Goal: Find specific page/section: Find specific page/section

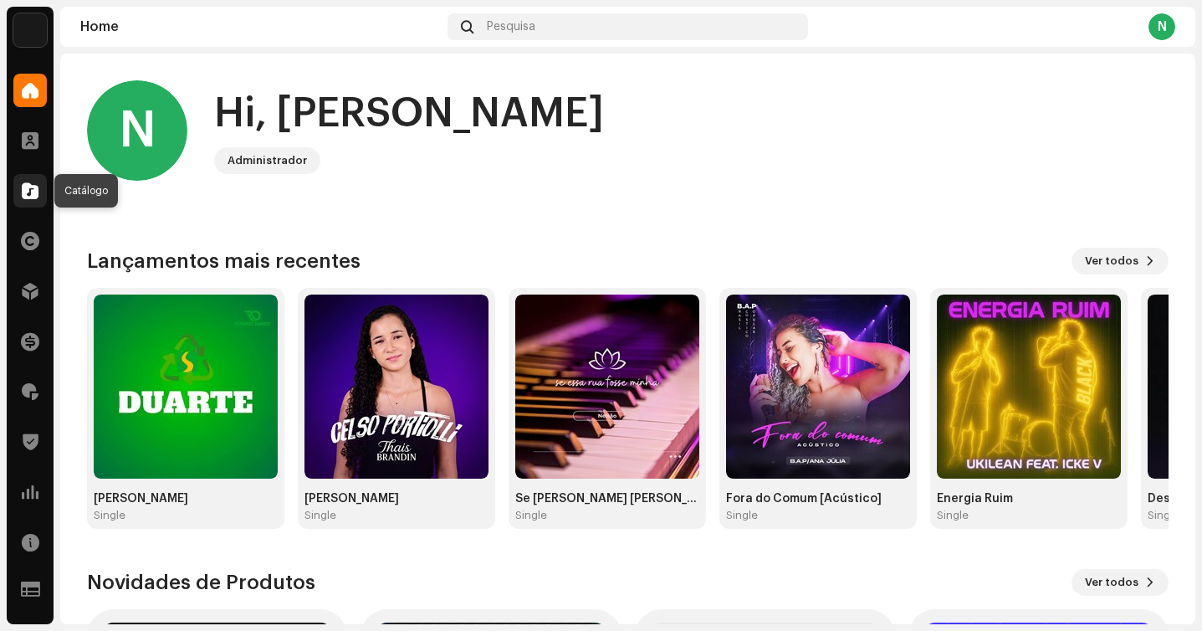
click at [26, 184] on span at bounding box center [30, 190] width 17 height 13
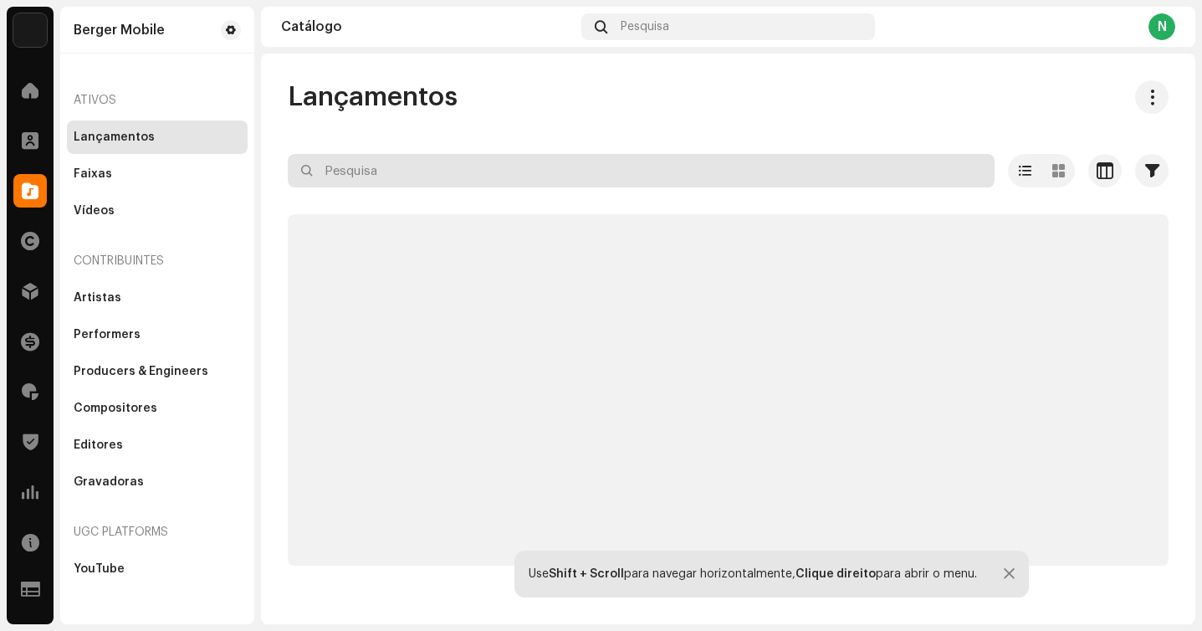
click at [392, 171] on input "text" at bounding box center [641, 170] width 707 height 33
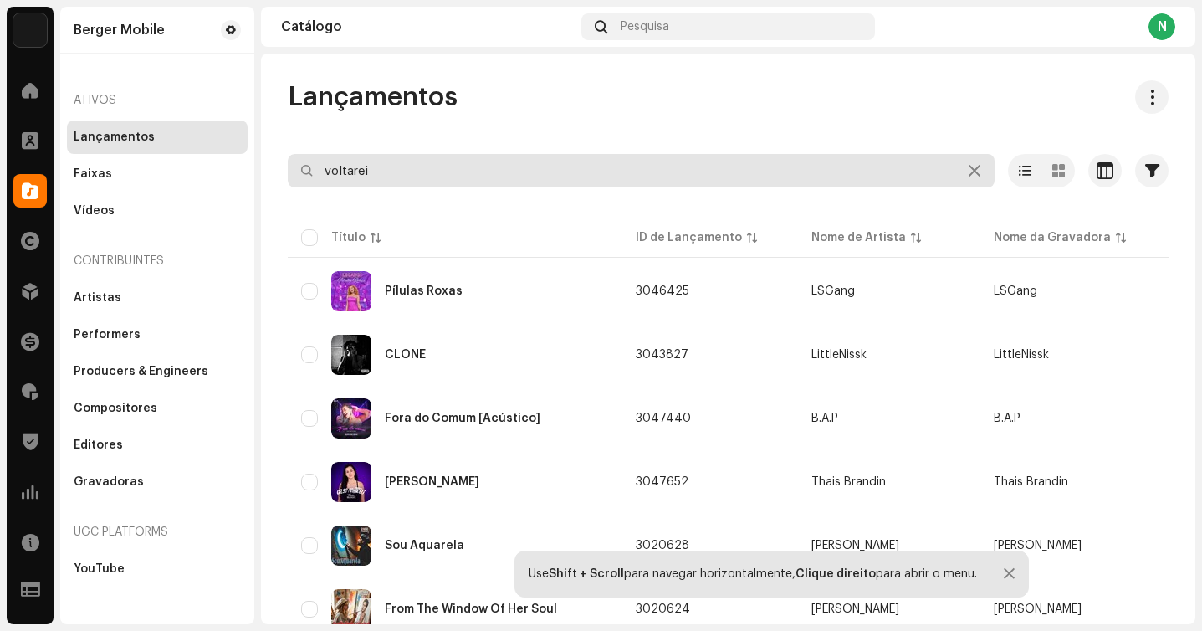
type input "voltarei"
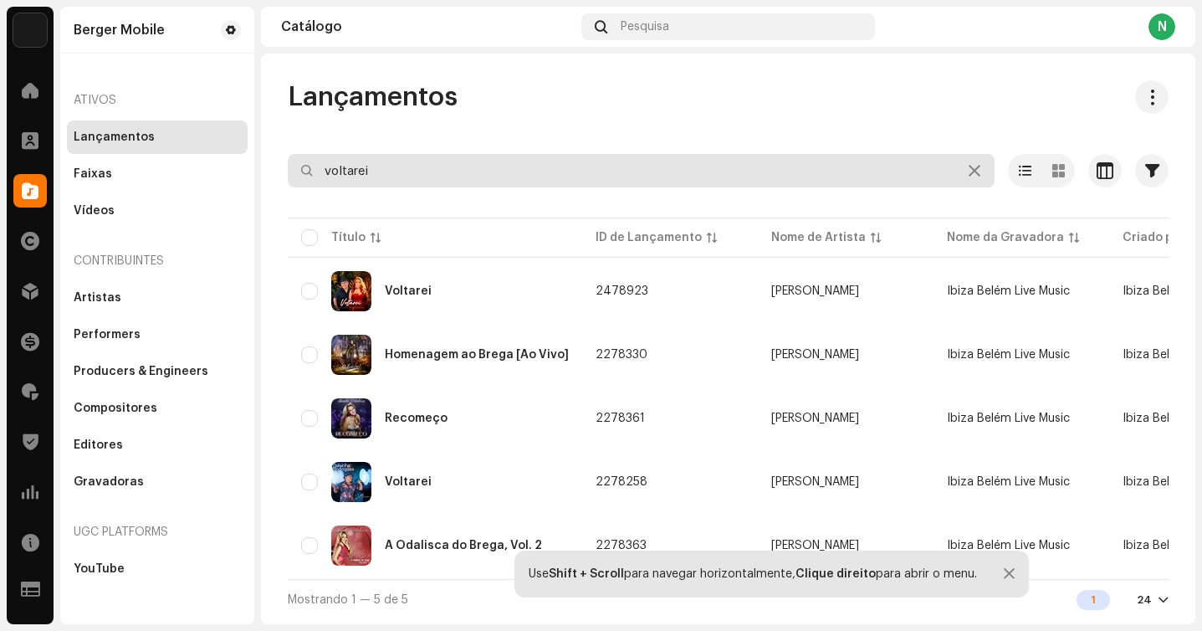
scroll to position [2, 0]
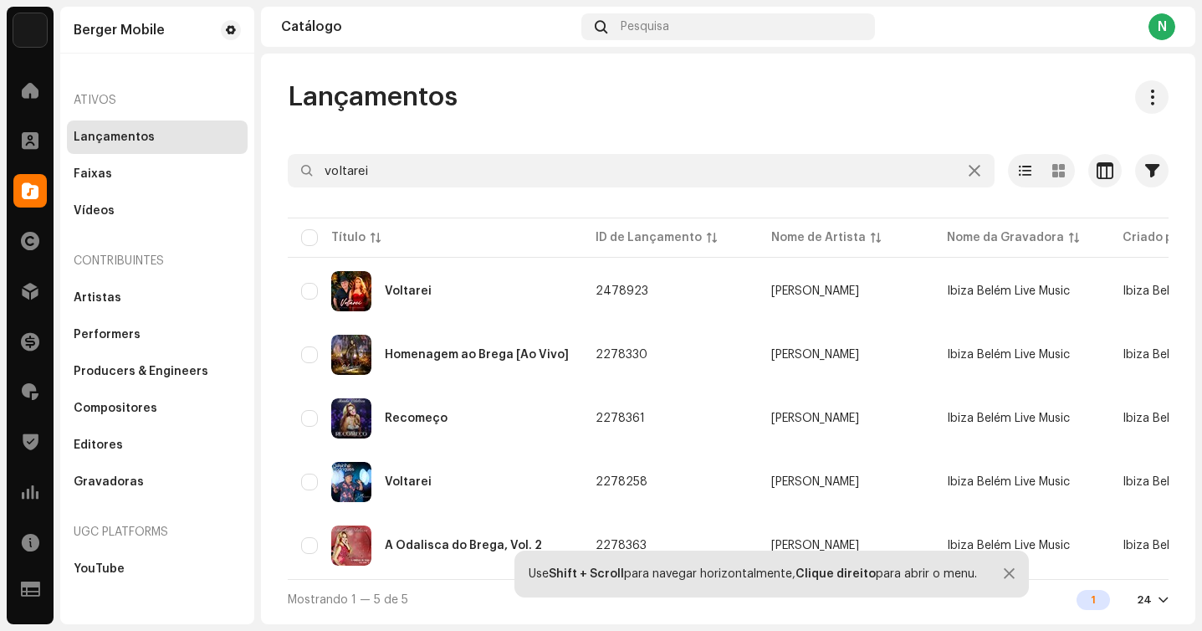
click at [1008, 571] on div at bounding box center [1009, 573] width 11 height 13
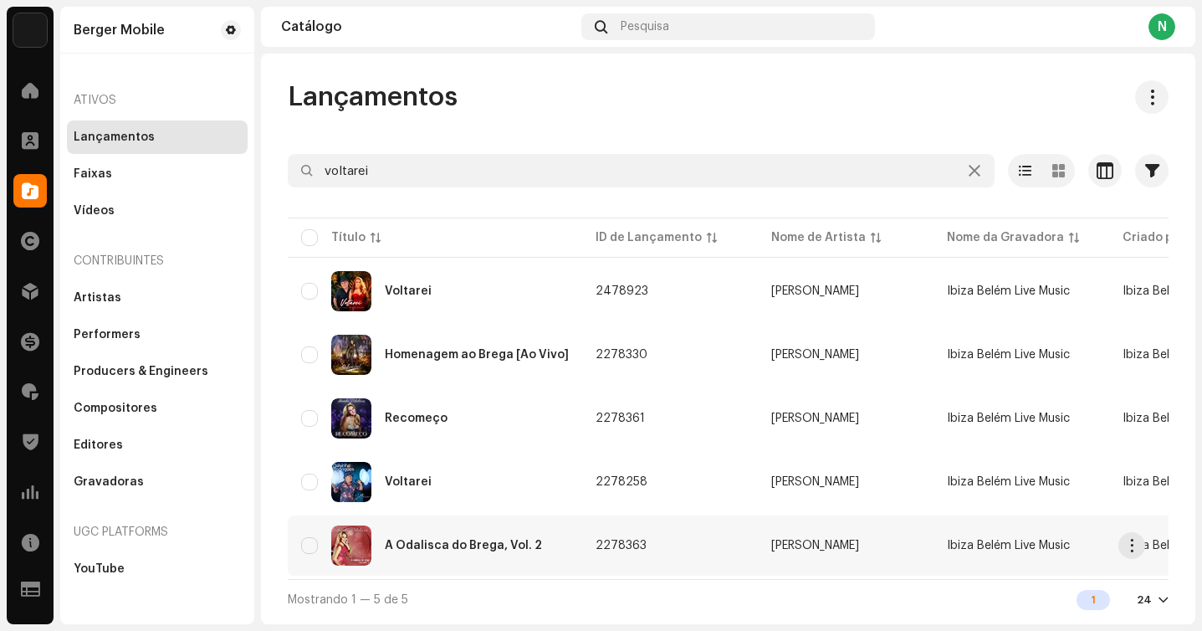
click at [440, 539] on div "A Odalisca do Brega, Vol. 2" at bounding box center [463, 545] width 157 height 12
